Goal: Information Seeking & Learning: Learn about a topic

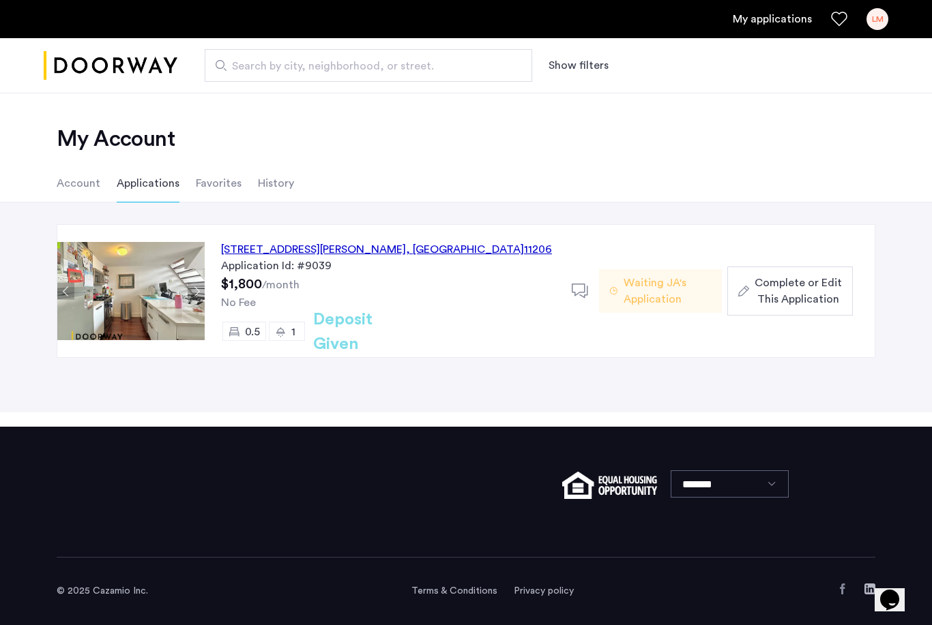
click at [378, 254] on div "12 Meserole Street, Unit 2BTR, Brooklyn , NY 11206" at bounding box center [386, 249] width 331 height 16
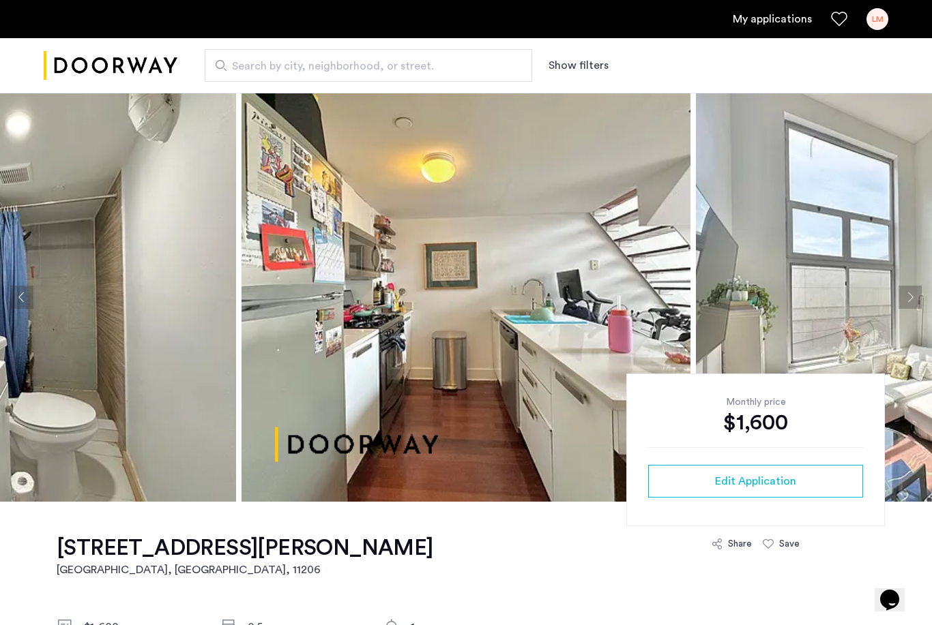
click at [501, 291] on img at bounding box center [465, 297] width 449 height 409
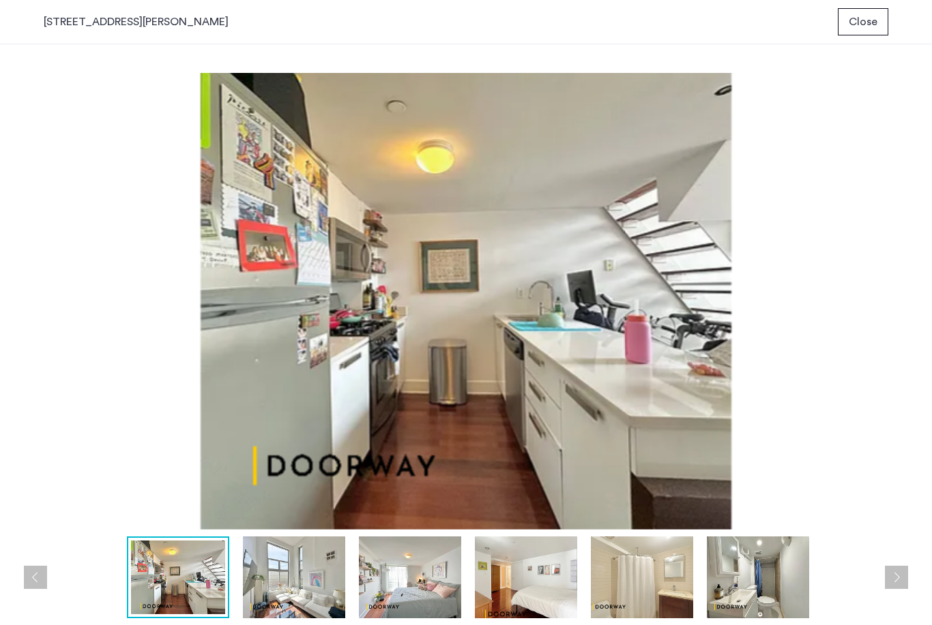
click at [898, 584] on button "Next apartment" at bounding box center [896, 577] width 23 height 23
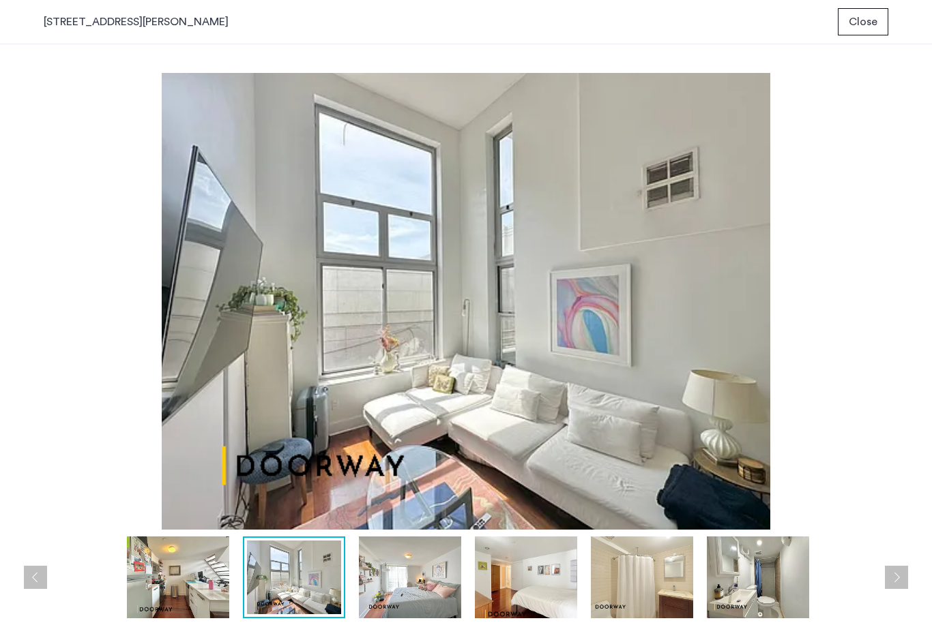
click at [902, 579] on button "Next apartment" at bounding box center [896, 577] width 23 height 23
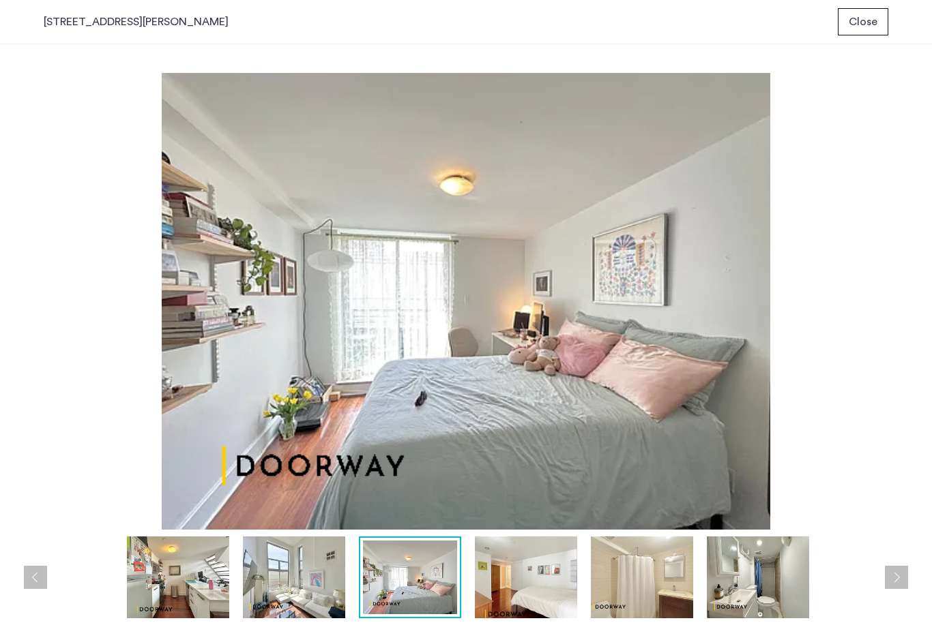
click at [889, 572] on button "Next apartment" at bounding box center [896, 577] width 23 height 23
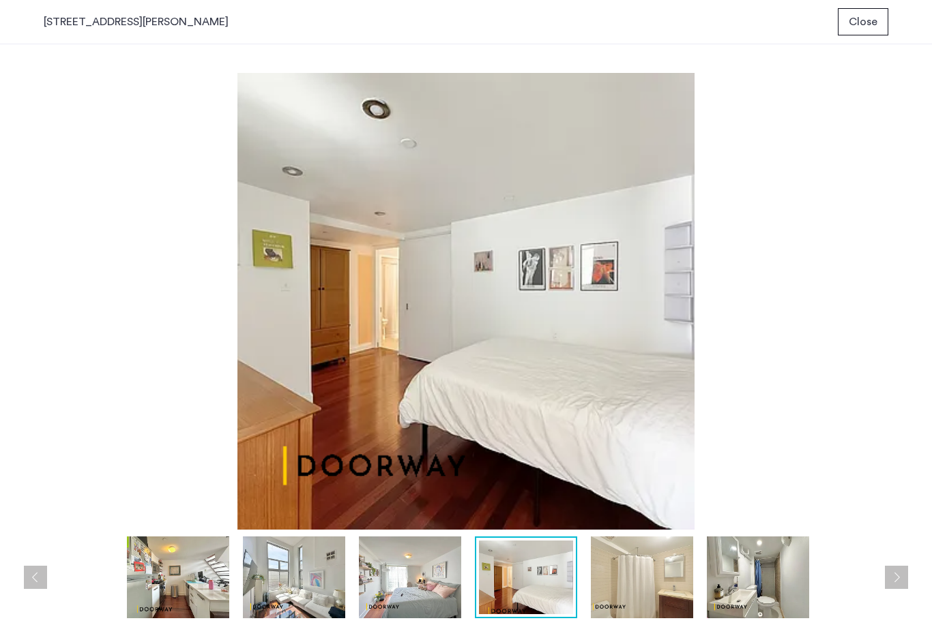
click at [42, 573] on button "Previous apartment" at bounding box center [35, 577] width 23 height 23
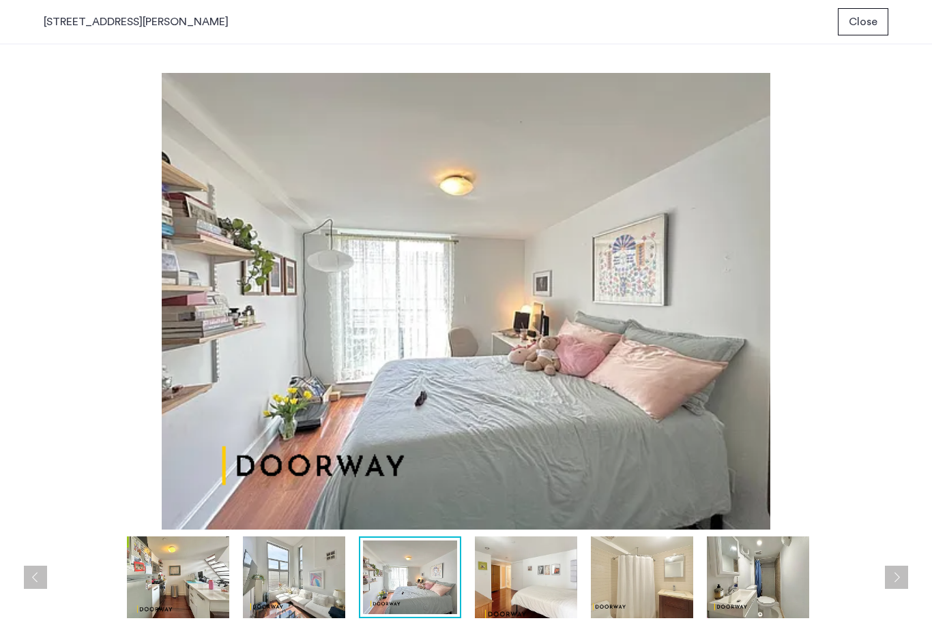
click at [907, 582] on button "Next apartment" at bounding box center [896, 577] width 23 height 23
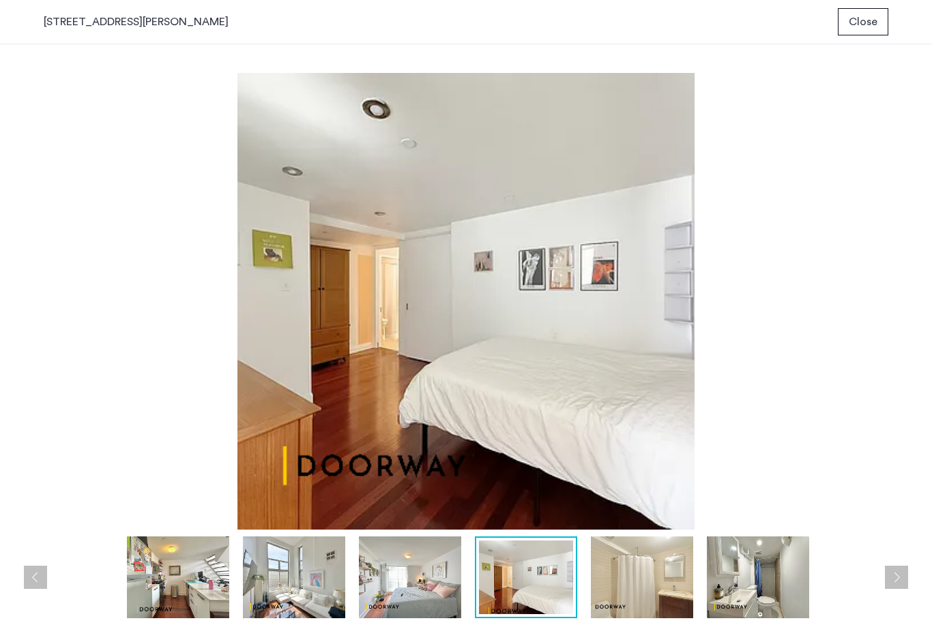
click at [882, 570] on div at bounding box center [469, 578] width 851 height 82
click at [891, 569] on button "Next apartment" at bounding box center [896, 577] width 23 height 23
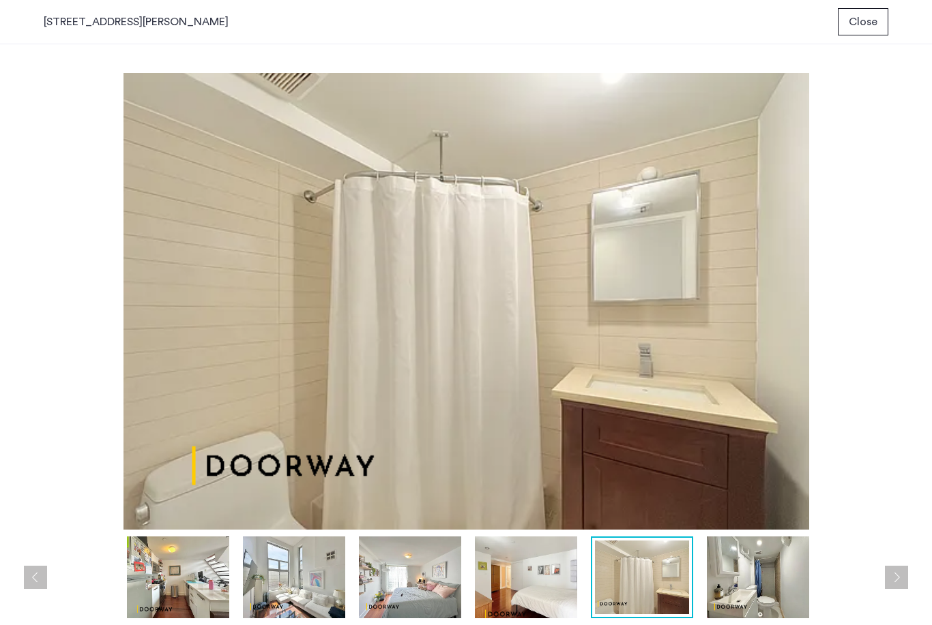
click at [895, 574] on button "Next apartment" at bounding box center [896, 577] width 23 height 23
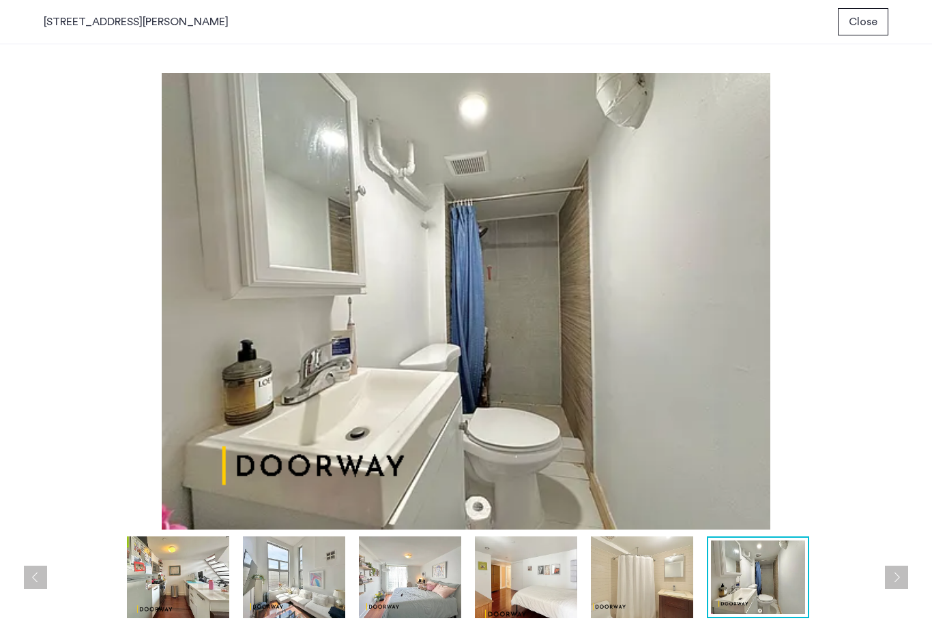
click at [896, 574] on button "Next apartment" at bounding box center [896, 577] width 23 height 23
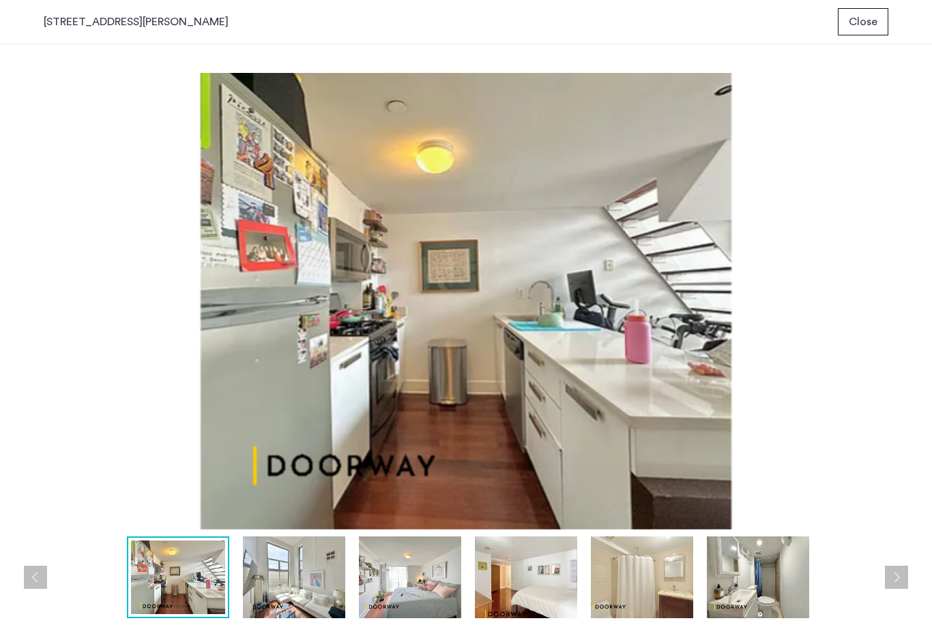
click at [896, 575] on button "Next apartment" at bounding box center [896, 577] width 23 height 23
